Goal: Task Accomplishment & Management: Manage account settings

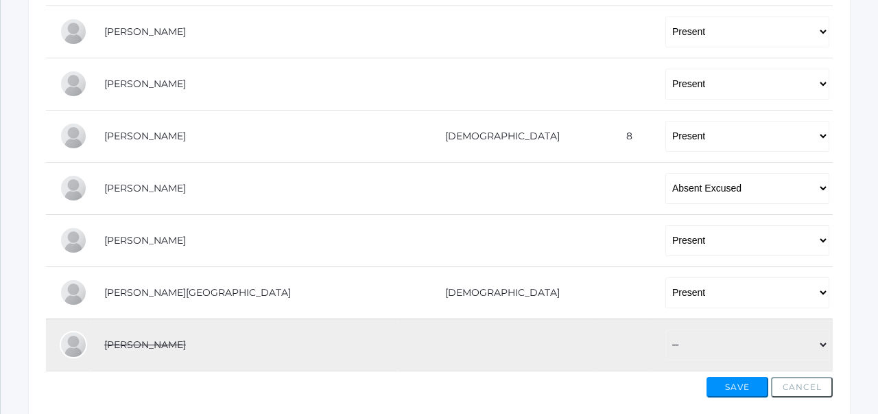
scroll to position [632, 0]
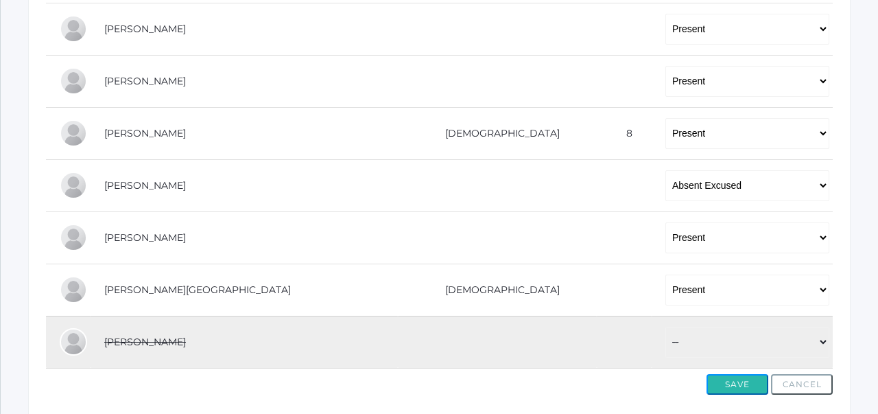
click at [734, 389] on button "Save" at bounding box center [737, 384] width 62 height 21
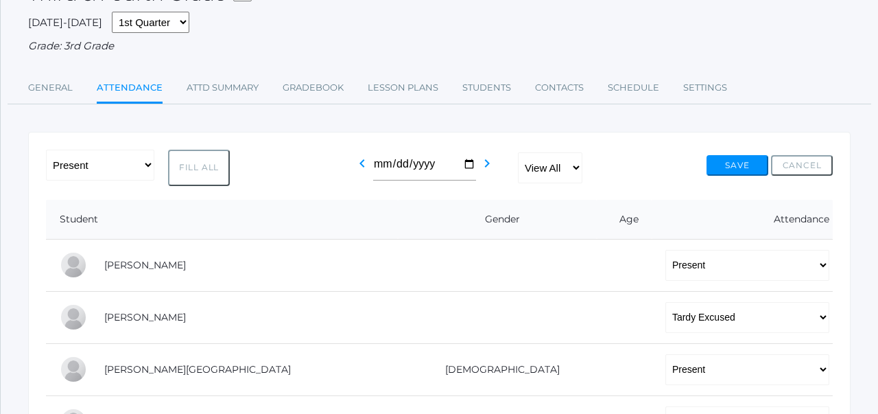
scroll to position [123, 0]
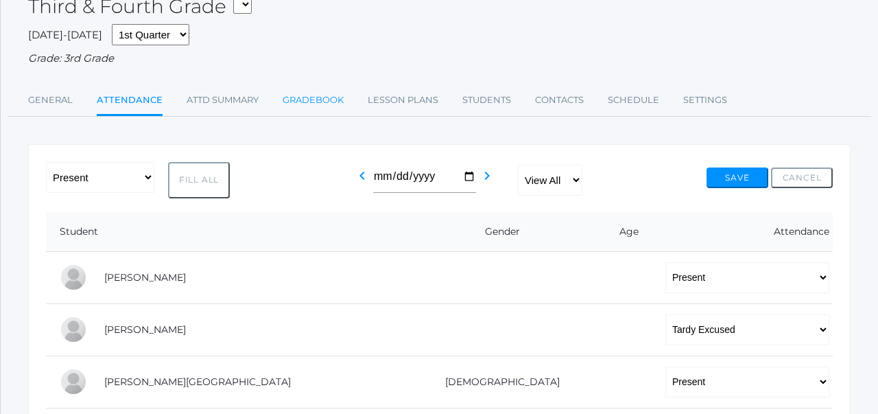
click at [304, 92] on link "Gradebook" at bounding box center [313, 99] width 61 height 27
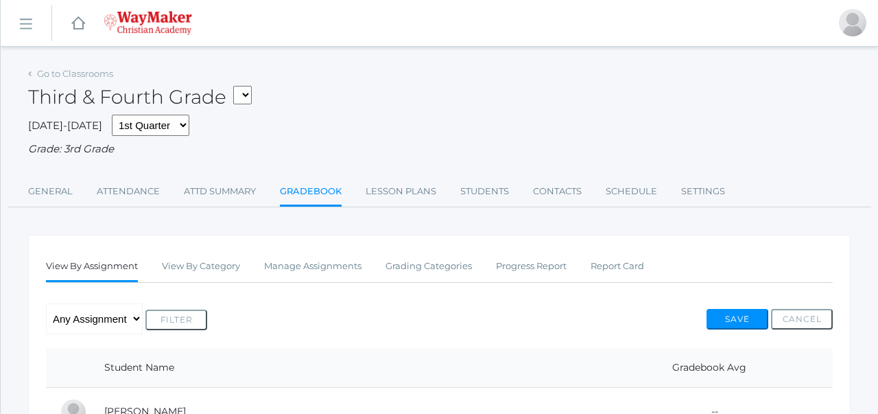
click at [248, 95] on select "03ELEM - Language Arts 3/4 03ELEM - History 3/4 03ELEM - Science 3/4 03ELEM - M…" at bounding box center [242, 95] width 19 height 19
select select "2572"
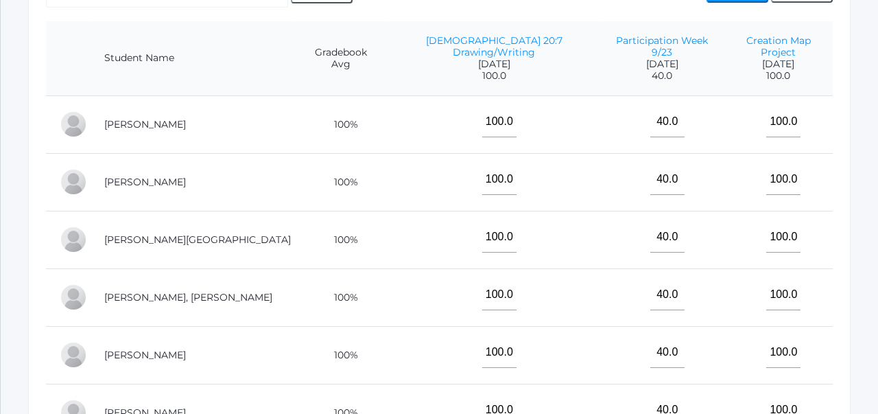
scroll to position [335, 0]
